Goal: Navigation & Orientation: Find specific page/section

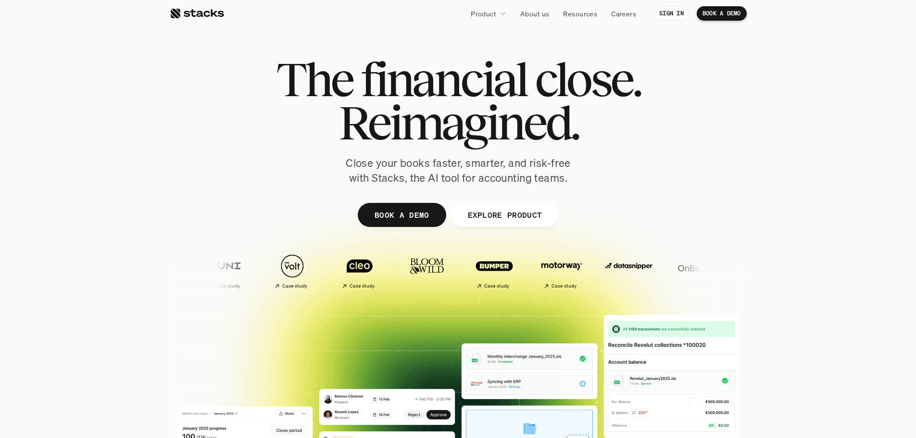
click at [650, 100] on div "The financial close. Reimagined. Close your books faster, smarter, and risk-fre…" at bounding box center [458, 122] width 539 height 128
click at [581, 15] on p "Resources" at bounding box center [580, 14] width 34 height 10
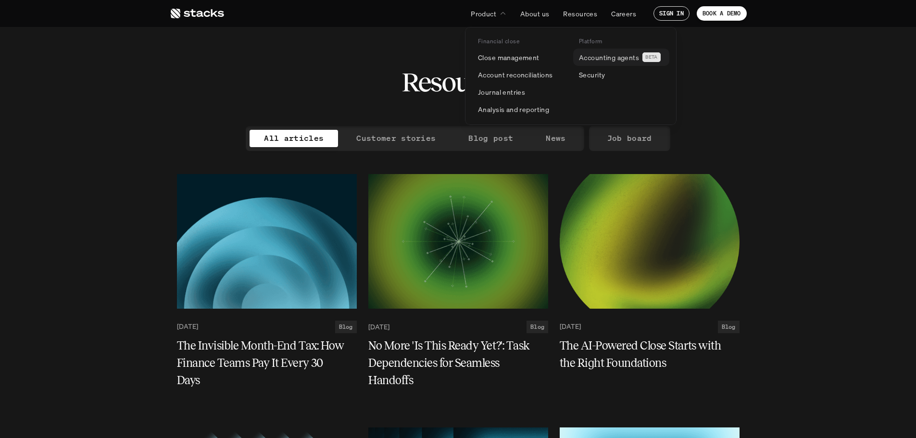
click at [604, 59] on p "Accounting agents" at bounding box center [609, 57] width 60 height 10
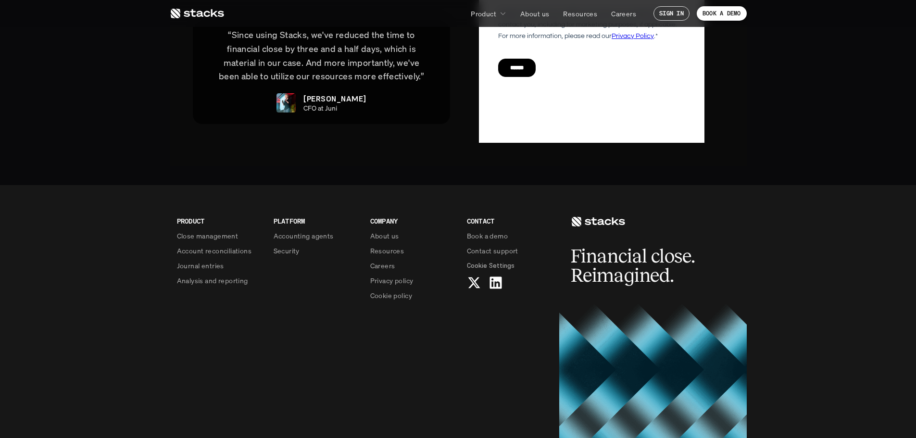
scroll to position [2320, 0]
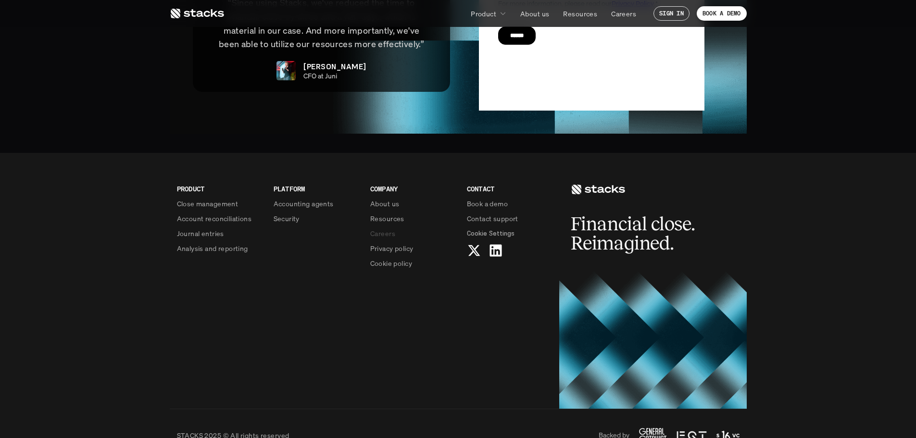
click at [390, 228] on p "Careers" at bounding box center [382, 233] width 25 height 10
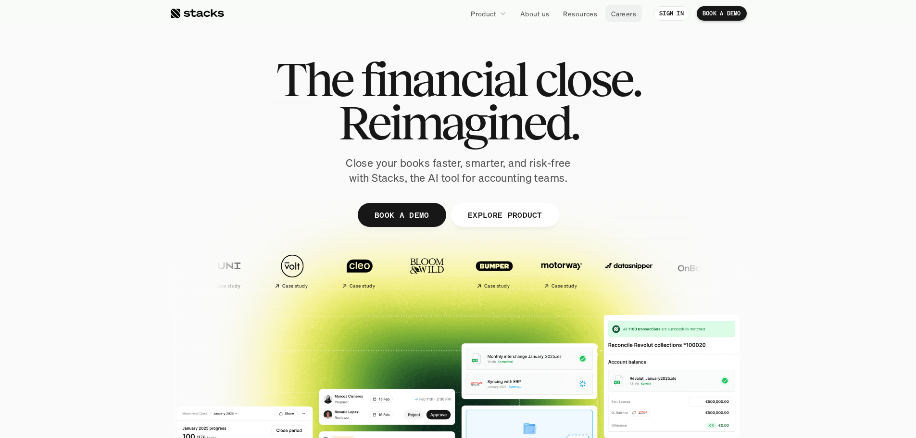
click at [624, 13] on p "Careers" at bounding box center [623, 14] width 25 height 10
